Goal: Task Accomplishment & Management: Complete application form

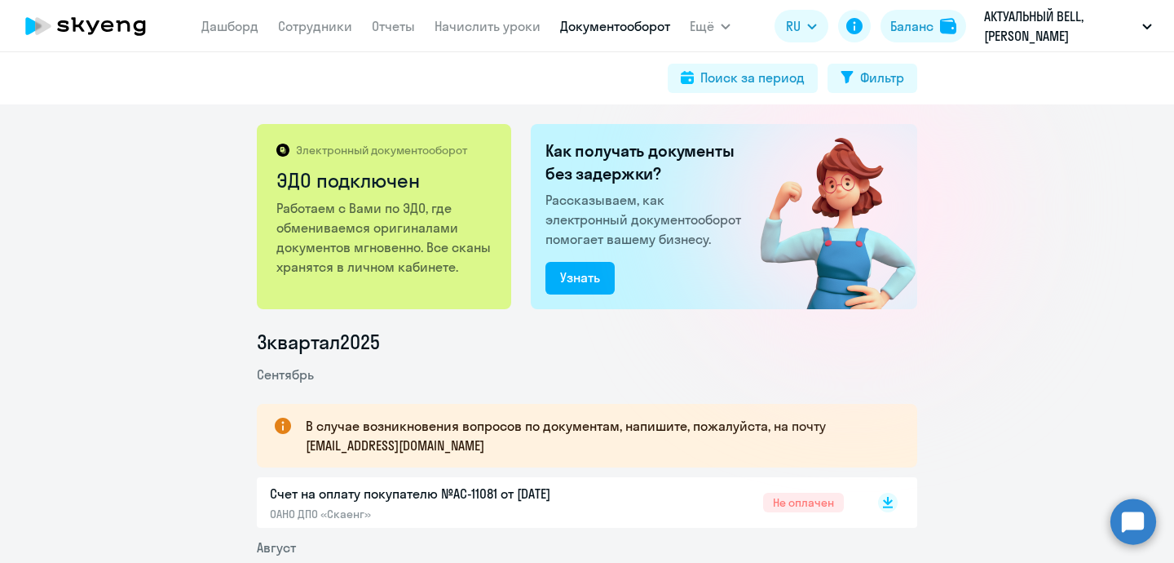
scroll to position [178, 0]
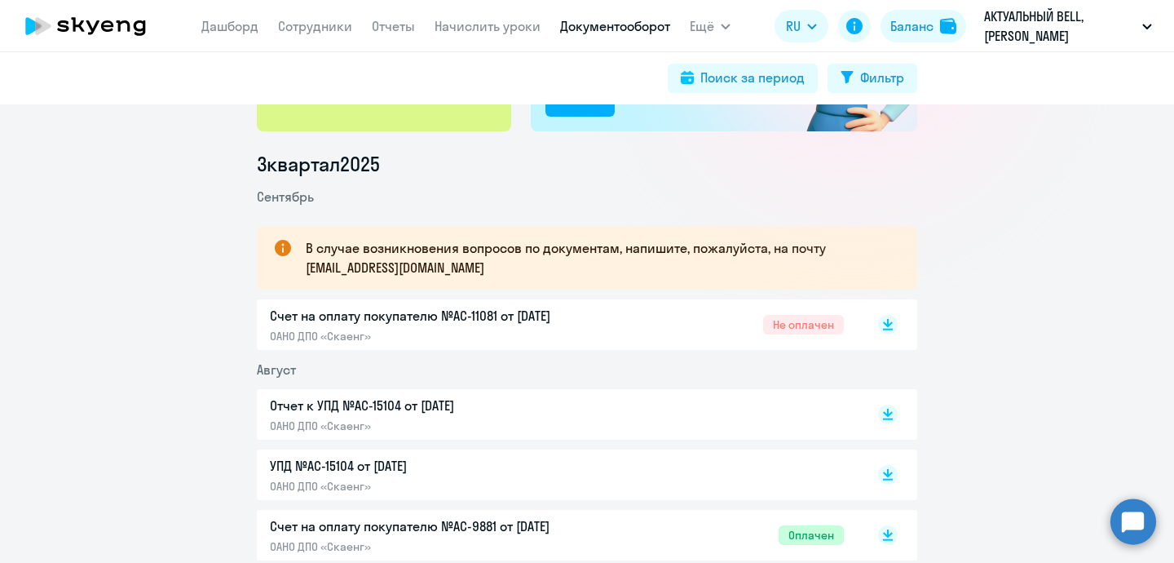
click at [94, 32] on icon at bounding box center [86, 26] width 144 height 41
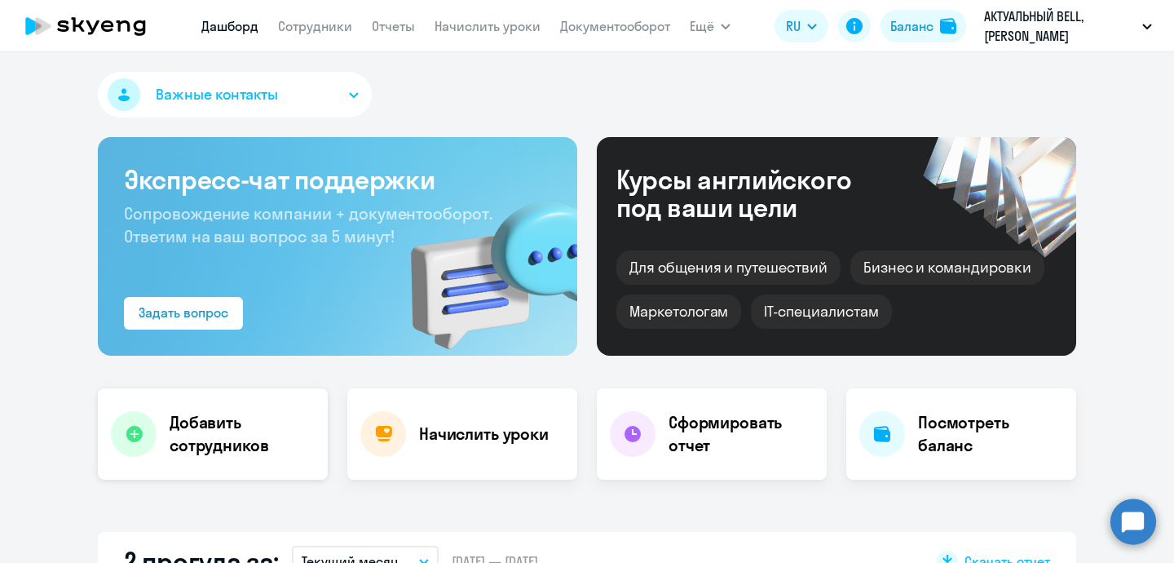
click at [210, 430] on h4 "Добавить сотрудников" at bounding box center [242, 434] width 145 height 46
select select "english_adult_not_native_speaker"
select select "3"
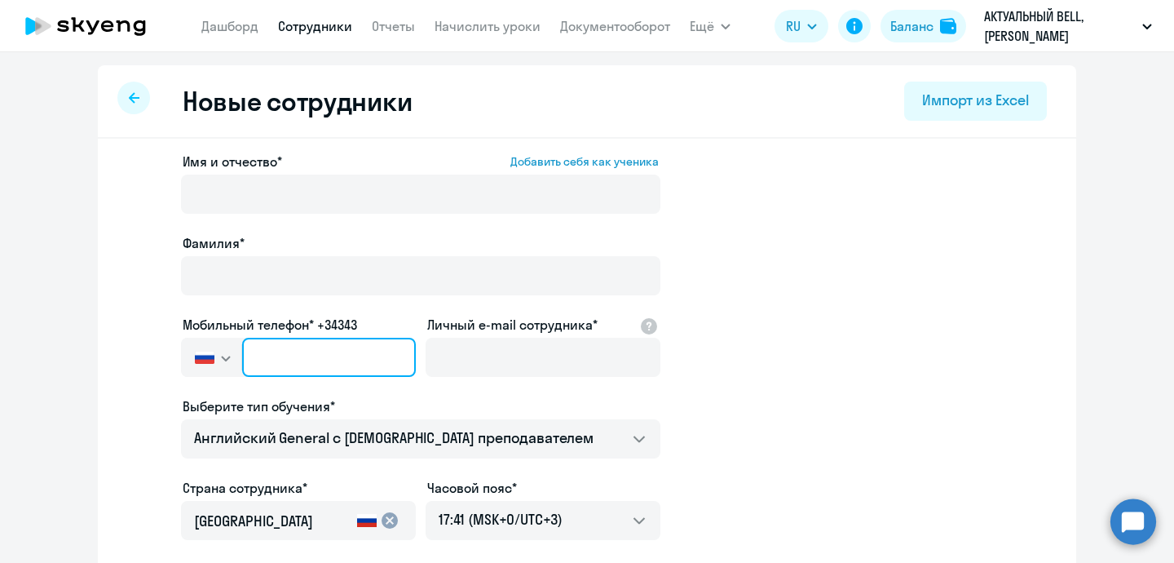
click at [302, 348] on input "text" at bounding box center [329, 357] width 174 height 39
paste input "[PHONE_NUMBER]"
type input "[PHONE_NUMBER]"
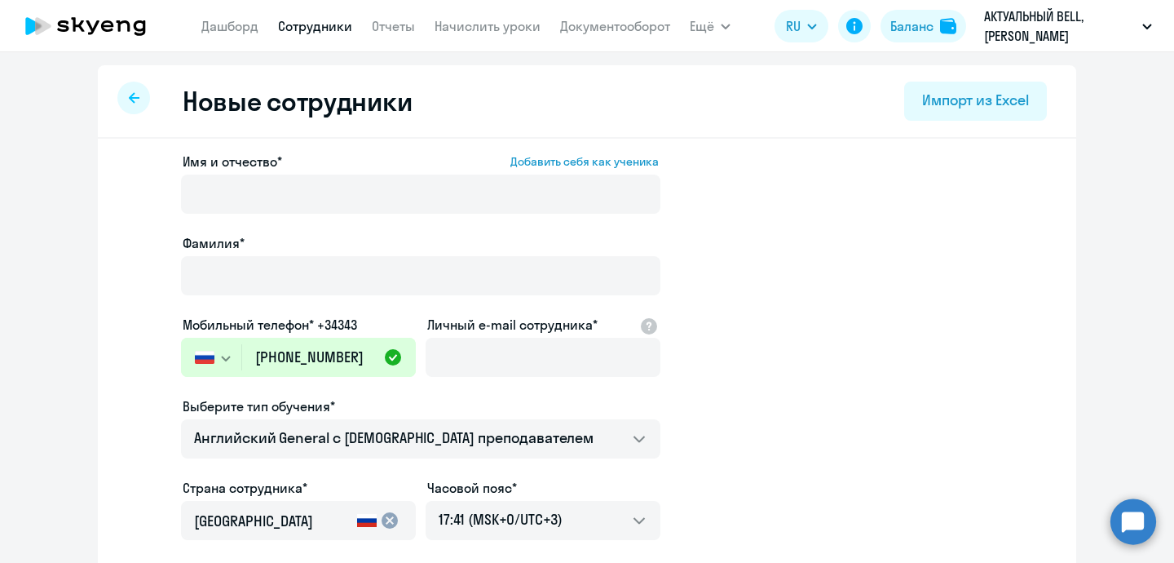
click at [464, 333] on label "Личный e-mail сотрудника*" at bounding box center [512, 325] width 170 height 20
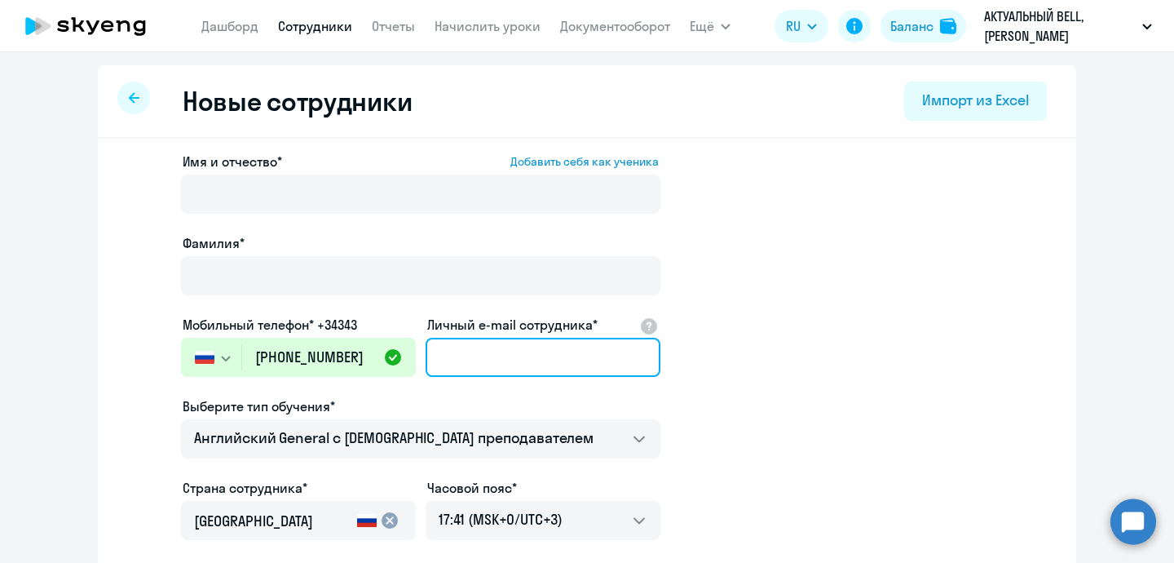
click at [464, 338] on input "Личный e-mail сотрудника*" at bounding box center [543, 357] width 235 height 39
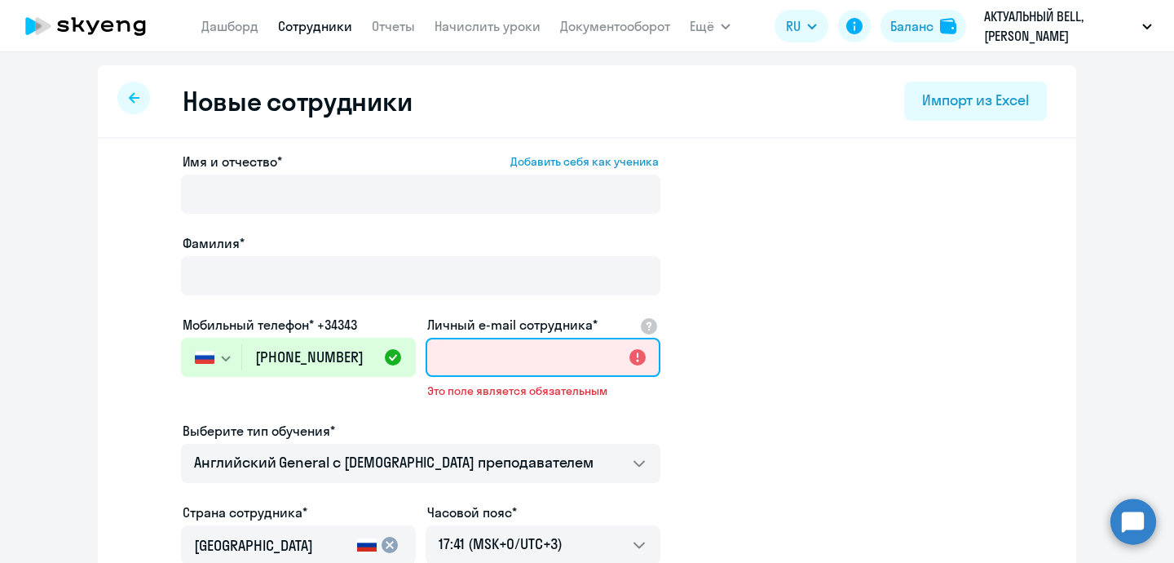
click at [435, 345] on input "Личный e-mail сотрудника*" at bounding box center [543, 357] width 235 height 39
paste input "[PERSON_NAME][EMAIL_ADDRESS][DOMAIN_NAME]"
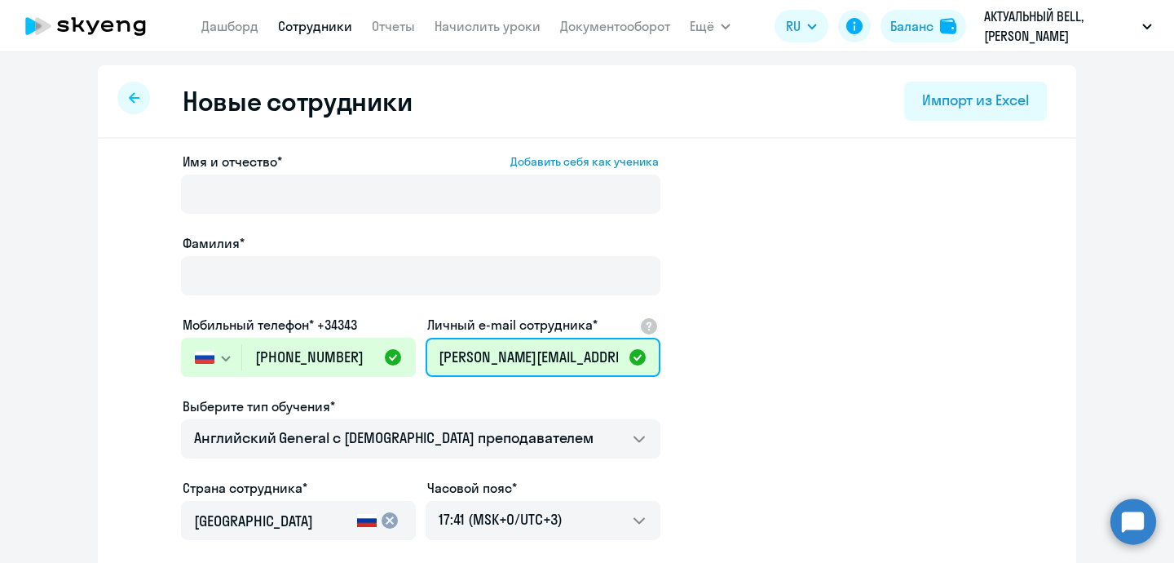
drag, startPoint x: 443, startPoint y: 349, endPoint x: 393, endPoint y: 349, distance: 49.8
click at [393, 349] on div "Имя и отчество* Добавить себя как ученика [PERSON_NAME]* Мобильный телефон* +34…" at bounding box center [421, 443] width 480 height 582
click at [467, 356] on input "[PERSON_NAME][EMAIL_ADDRESS][DOMAIN_NAME]" at bounding box center [543, 357] width 235 height 39
type input "[PERSON_NAME][EMAIL_ADDRESS][DOMAIN_NAME]"
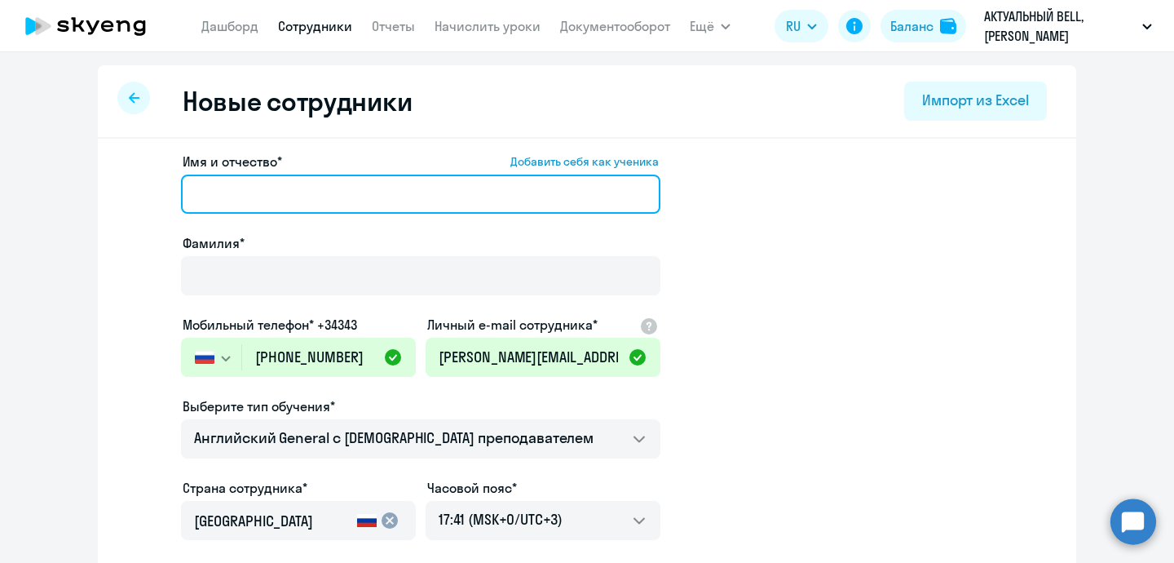
click at [285, 200] on input "Имя и отчество* Добавить себя как ученика" at bounding box center [421, 194] width 480 height 39
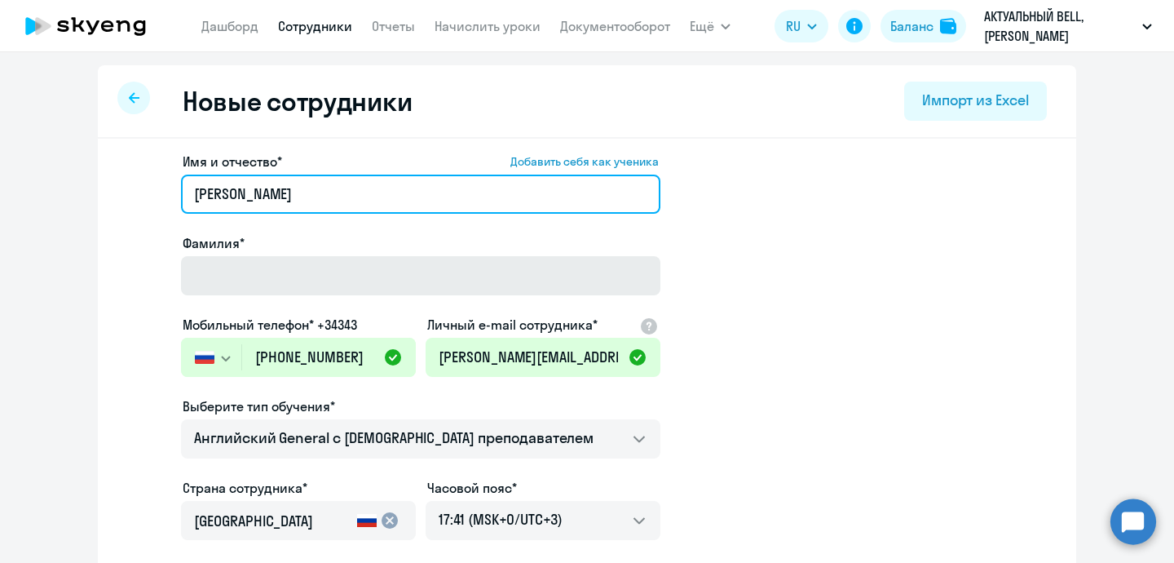
type input "[PERSON_NAME]"
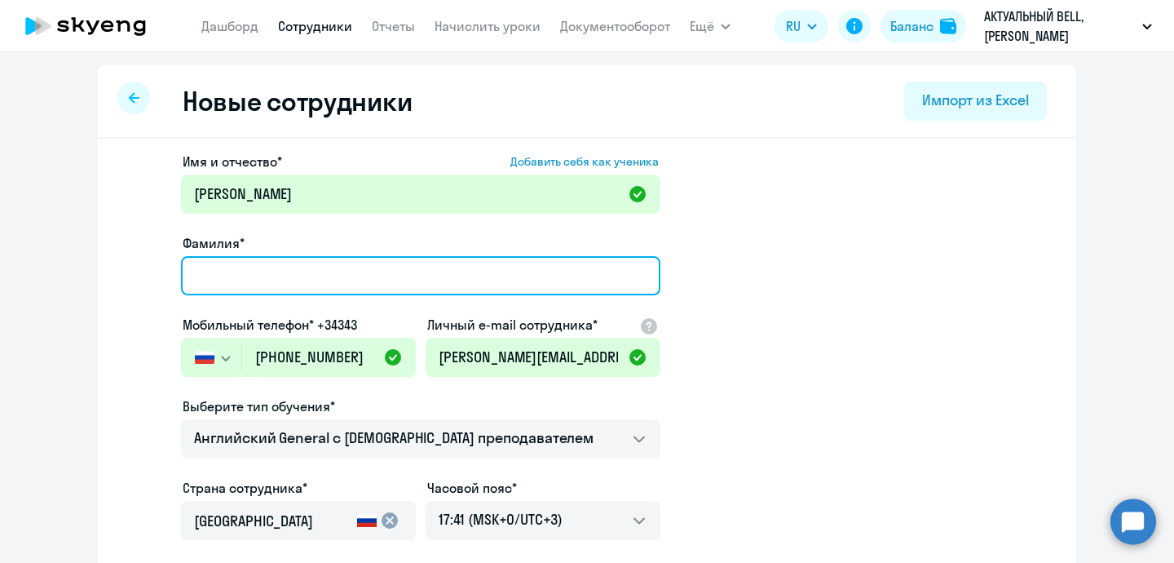
click at [290, 270] on input "Фамилия*" at bounding box center [421, 275] width 480 height 39
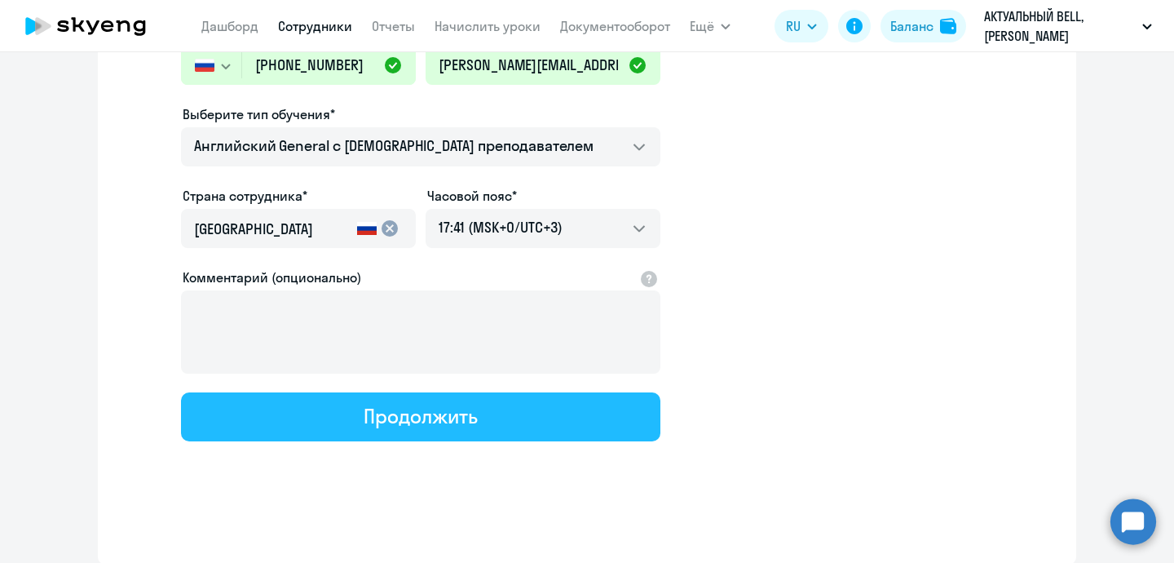
type input "[PERSON_NAME]"
click at [471, 405] on div "Продолжить" at bounding box center [420, 416] width 113 height 26
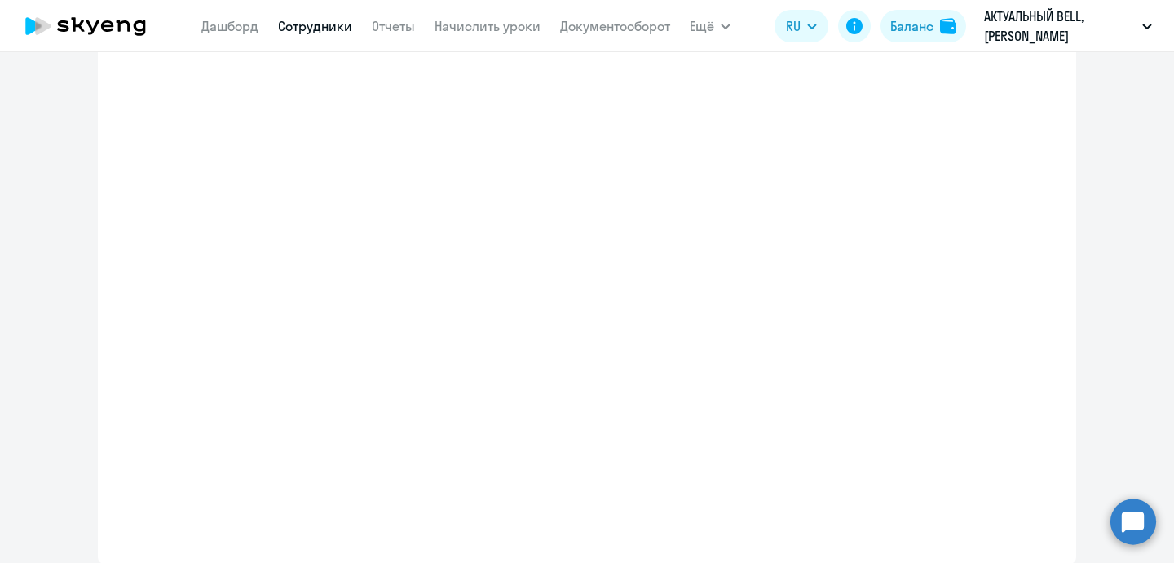
select select "english_adult_not_native_speaker"
select select "3"
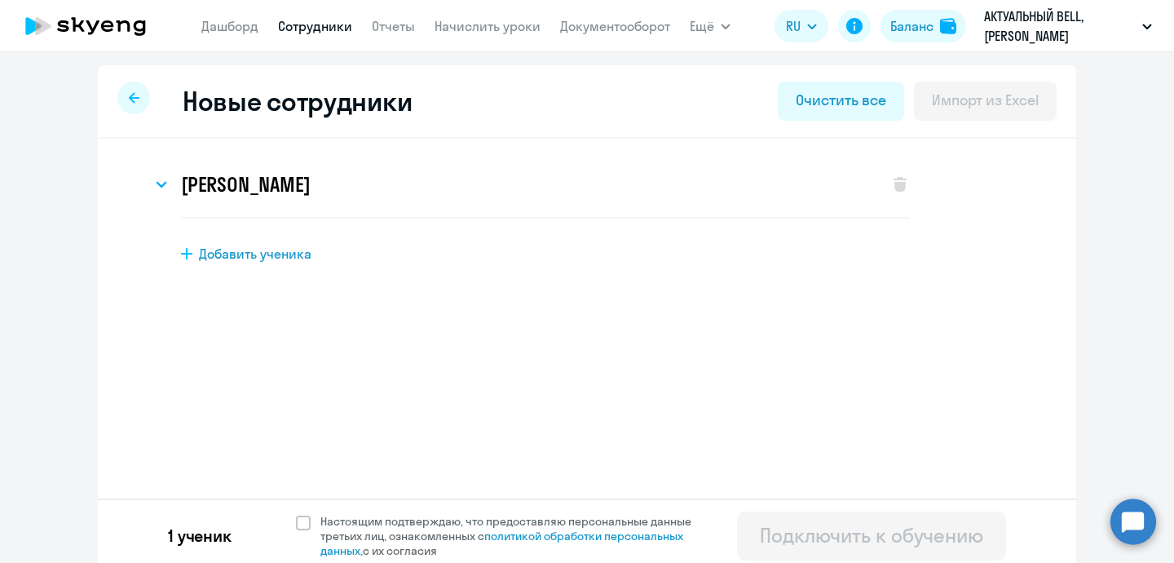
scroll to position [9, 0]
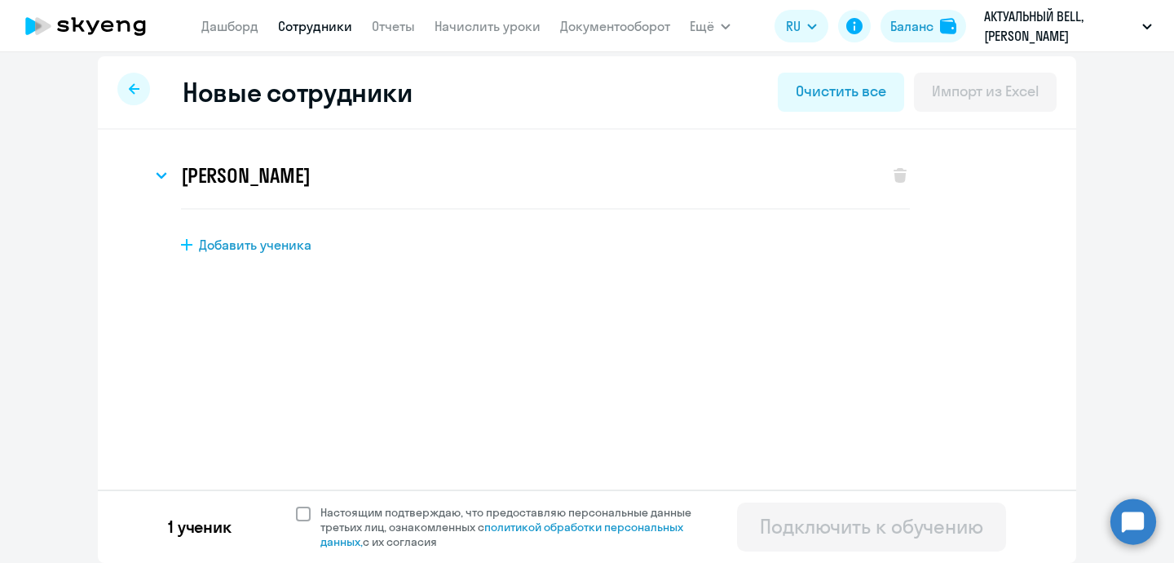
click at [327, 525] on span "Настоящим подтверждаю, что предоставляю персональные данные третьих лиц, ознако…" at bounding box center [516, 527] width 391 height 44
click at [296, 505] on input "Настоящим подтверждаю, что предоставляю персональные данные третьих лиц, ознако…" at bounding box center [295, 504] width 1 height 1
checkbox input "true"
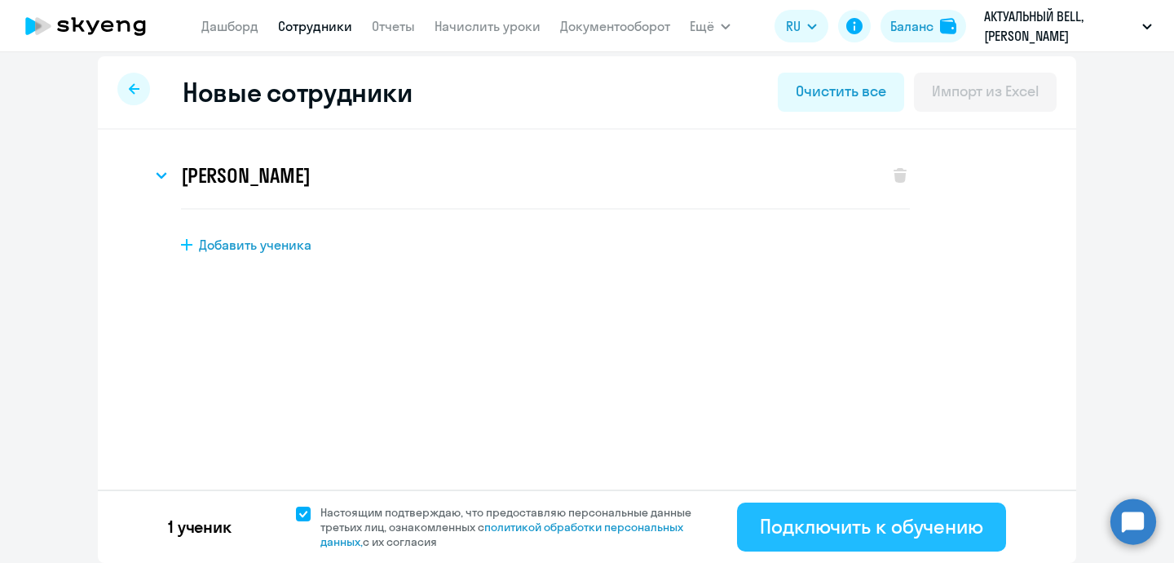
click at [780, 519] on div "Подключить к обучению" at bounding box center [871, 526] width 223 height 26
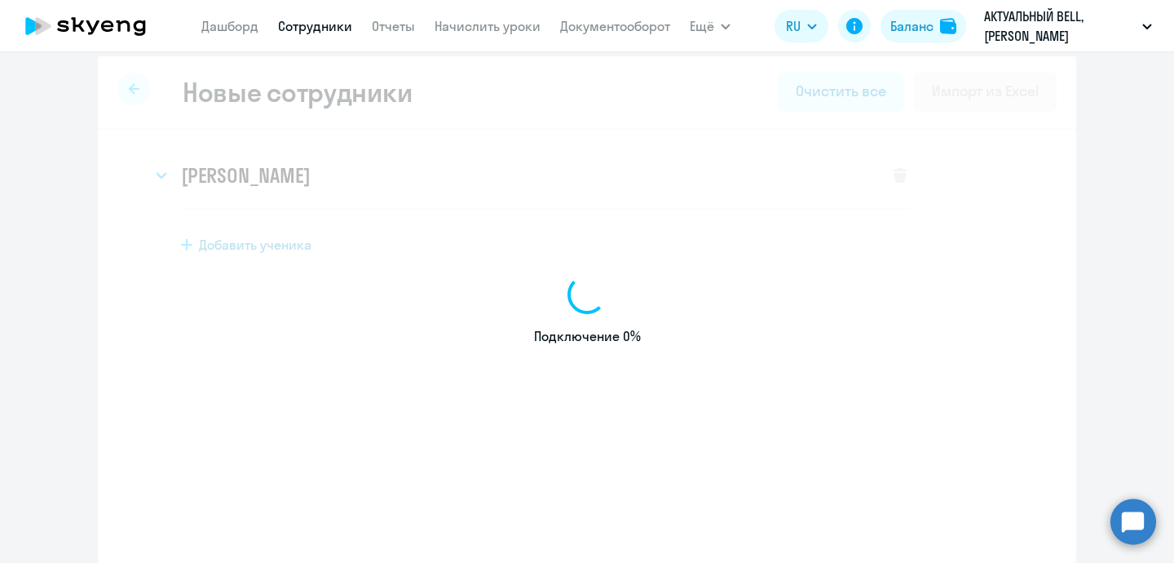
select select "english_adult_not_native_speaker"
select select "3"
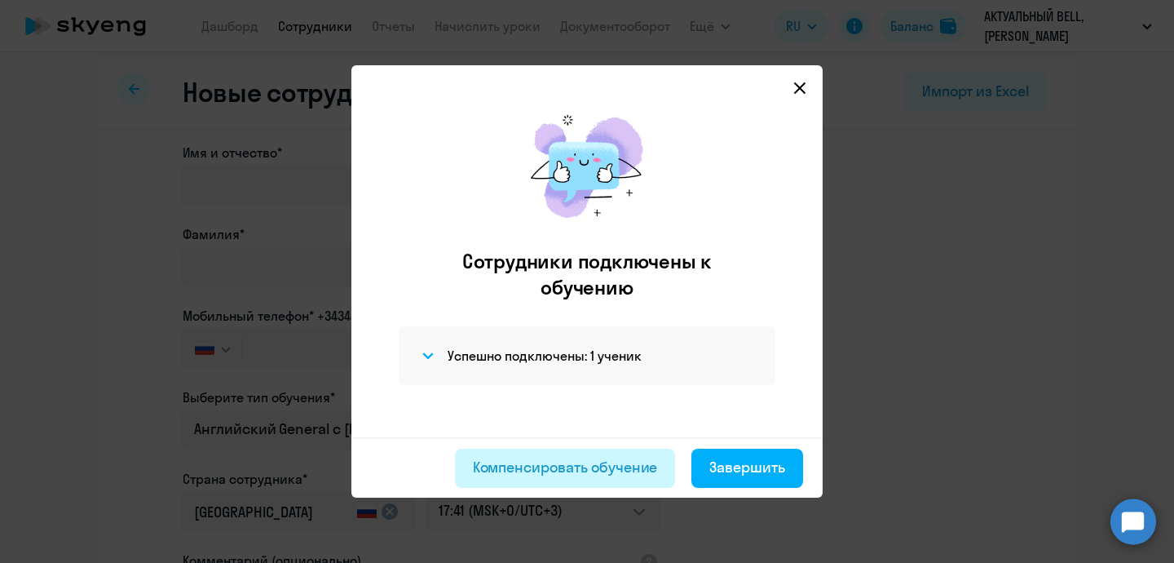
click at [587, 475] on div "Компенсировать обучение" at bounding box center [565, 467] width 185 height 21
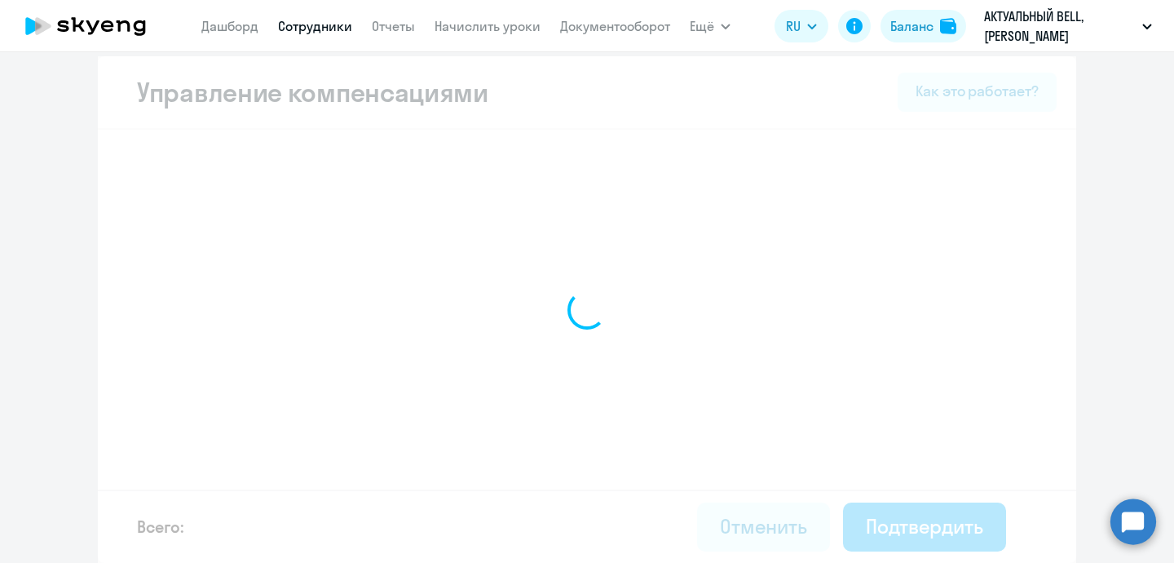
select select "MONTHLY"
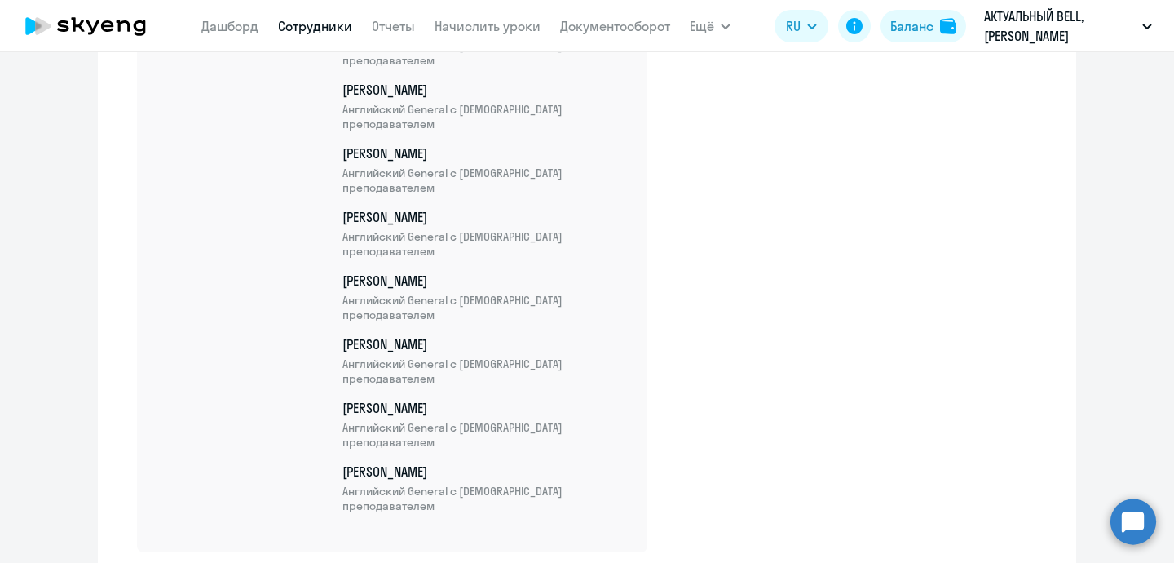
scroll to position [15587, 0]
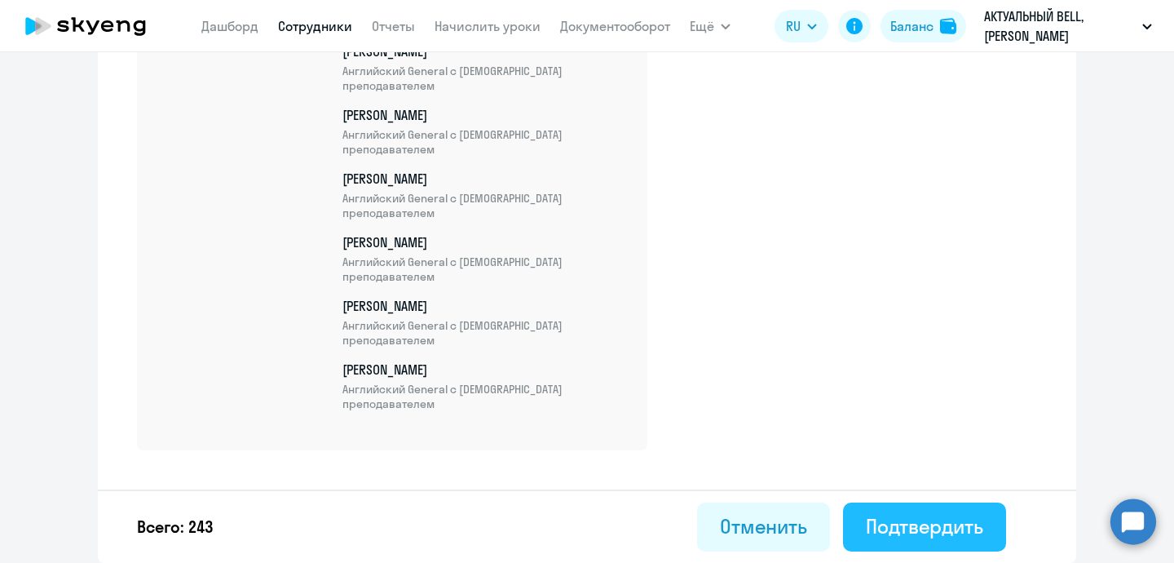
click at [904, 520] on div "Подтвердить" at bounding box center [924, 526] width 117 height 26
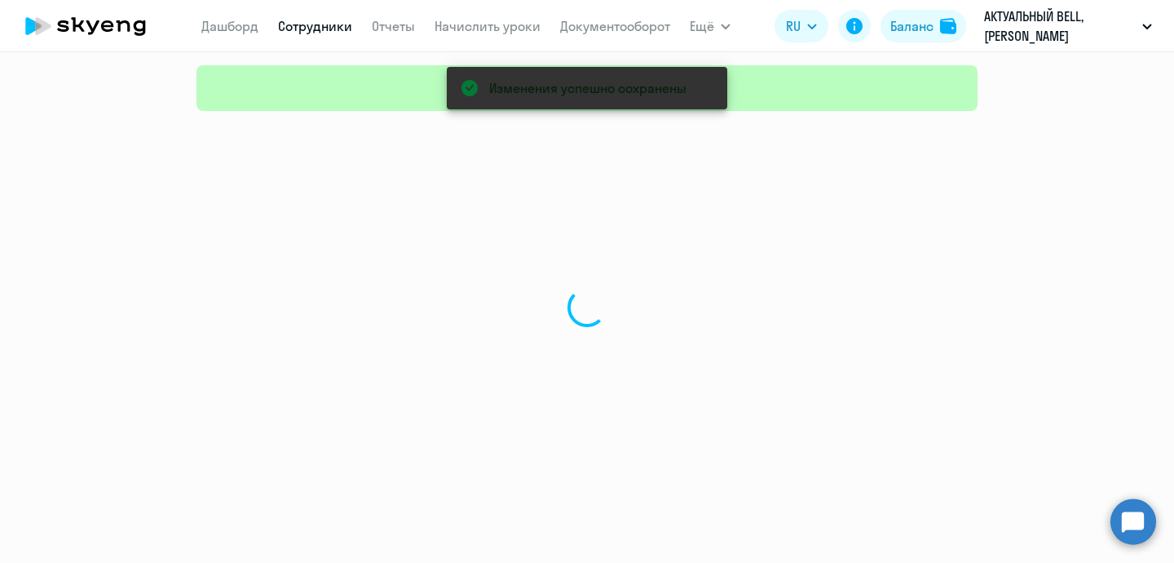
select select "30"
